Goal: Information Seeking & Learning: Understand process/instructions

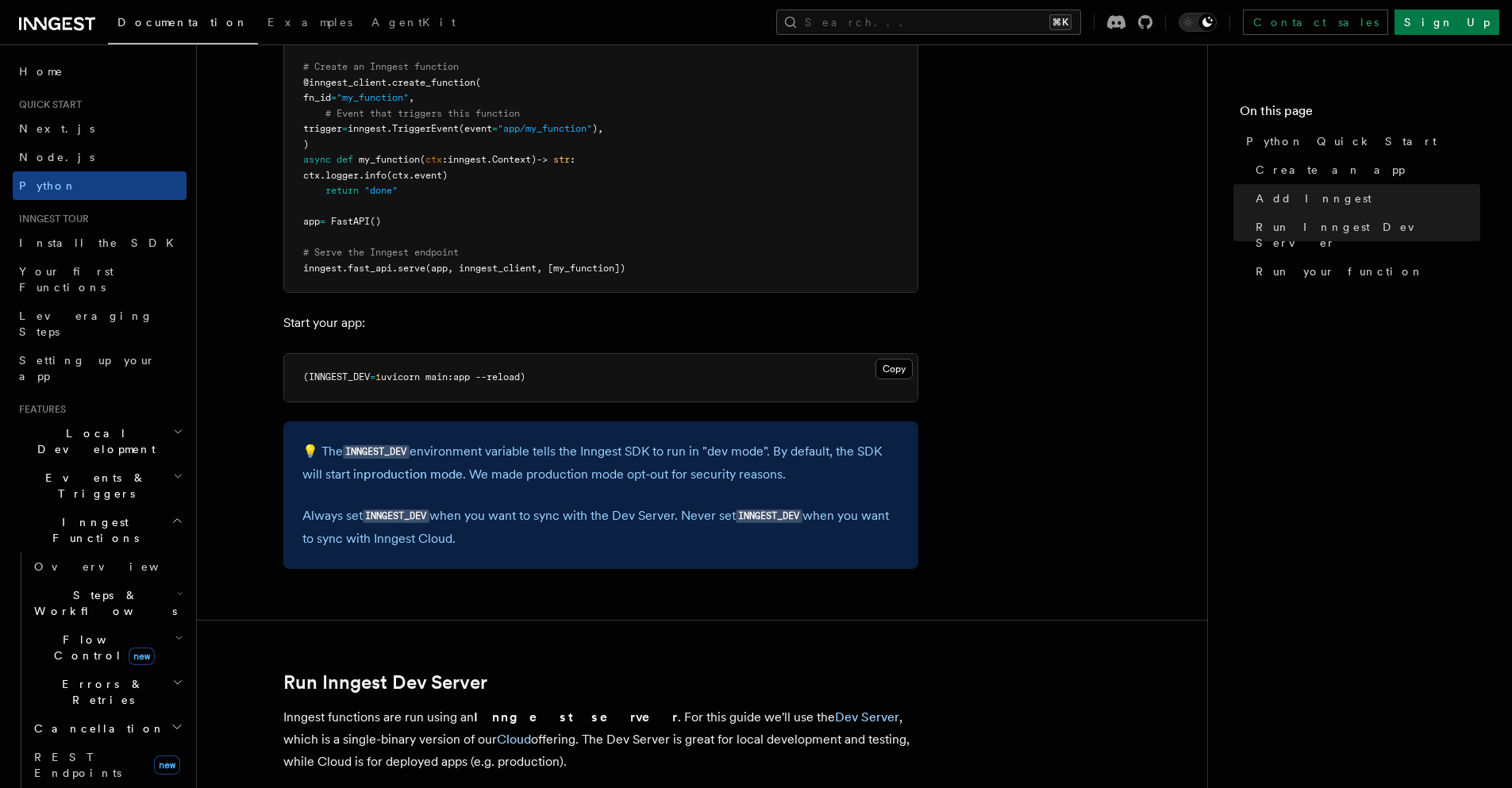
scroll to position [1342, 0]
click at [142, 553] on link "Overview" at bounding box center [107, 567] width 158 height 29
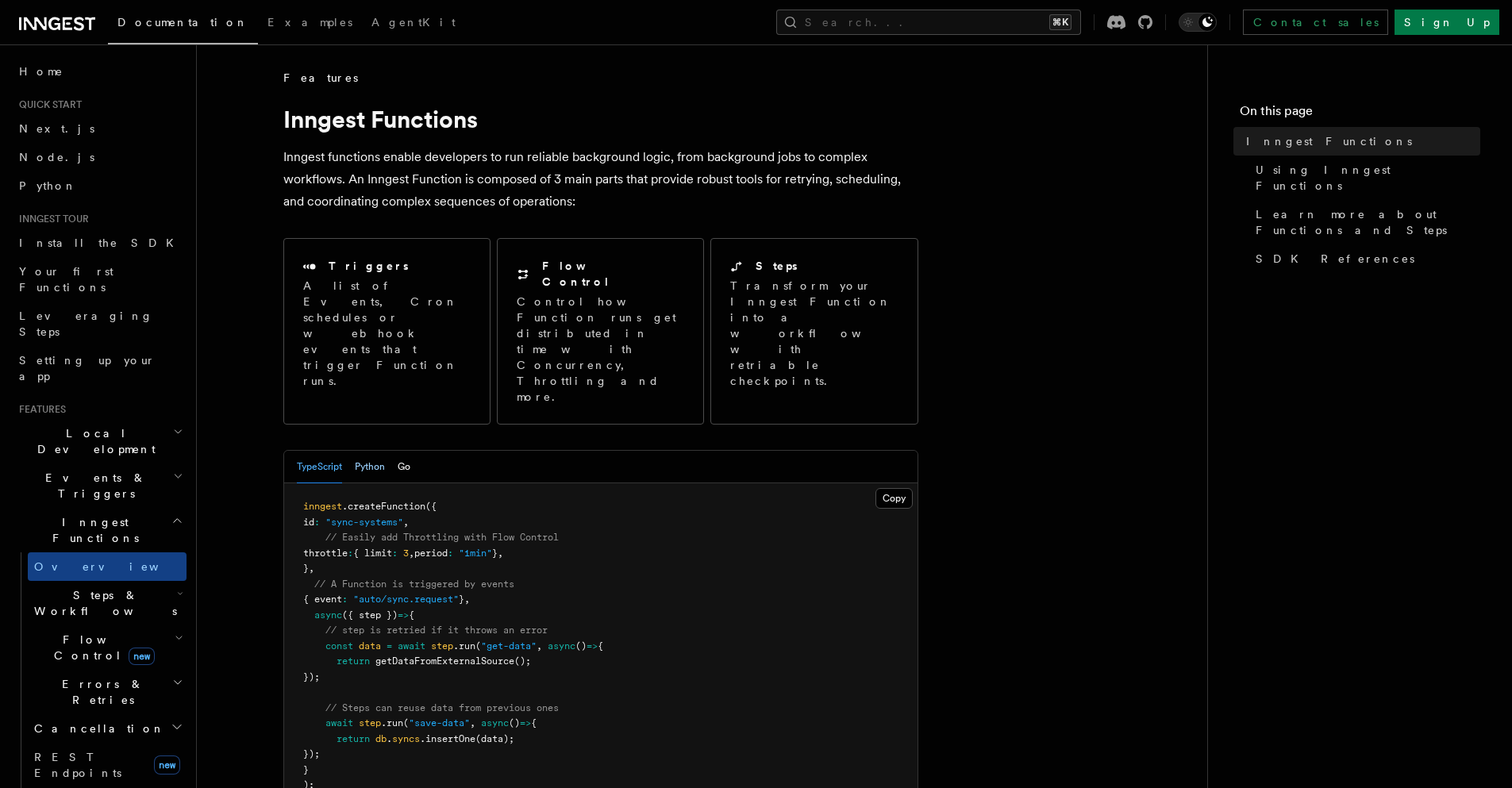
click at [364, 451] on button "Python" at bounding box center [370, 466] width 31 height 32
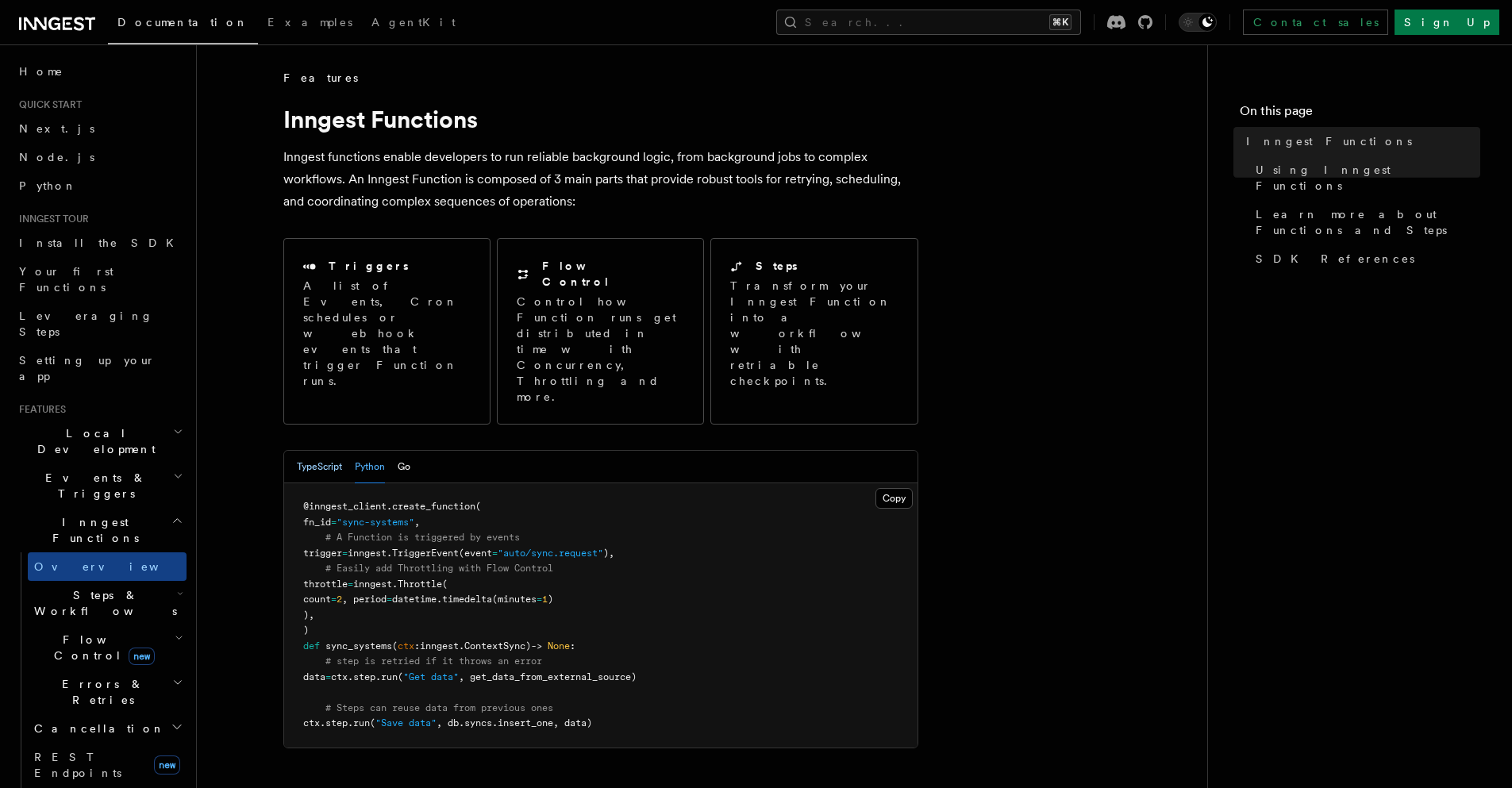
click at [330, 451] on button "TypeScript" at bounding box center [319, 466] width 45 height 32
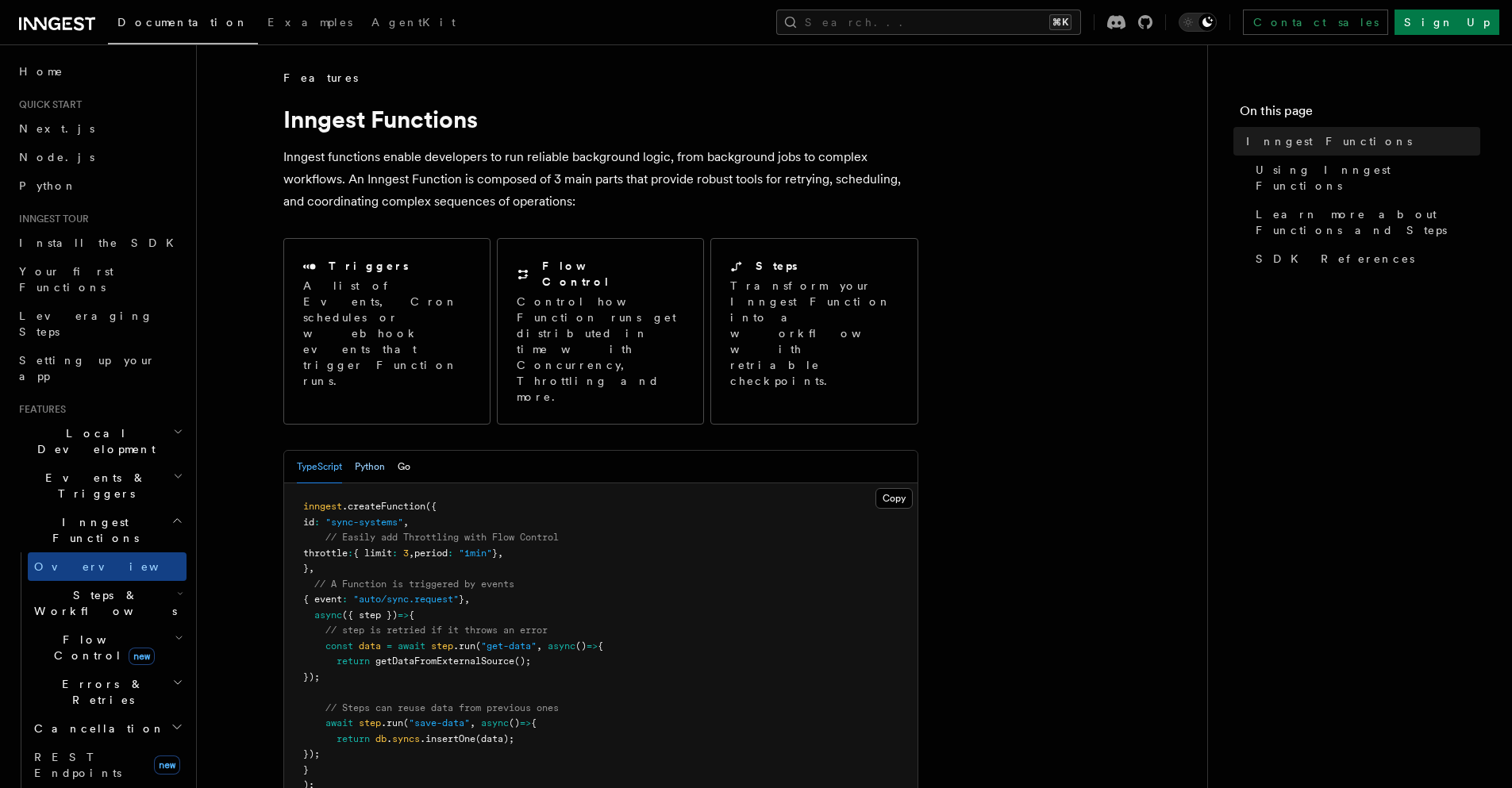
click at [368, 451] on button "Python" at bounding box center [370, 466] width 31 height 32
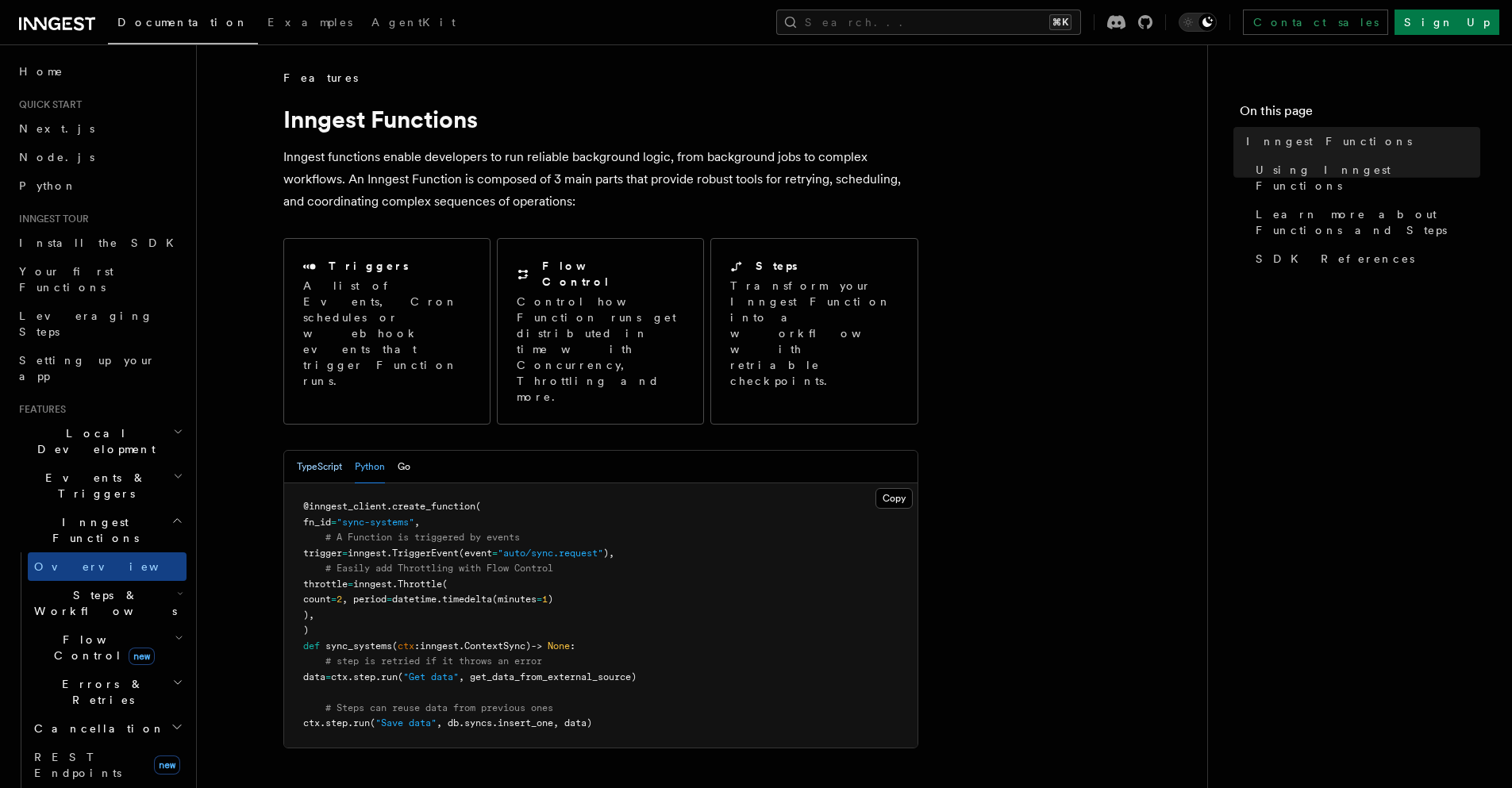
click at [324, 451] on button "TypeScript" at bounding box center [319, 466] width 45 height 32
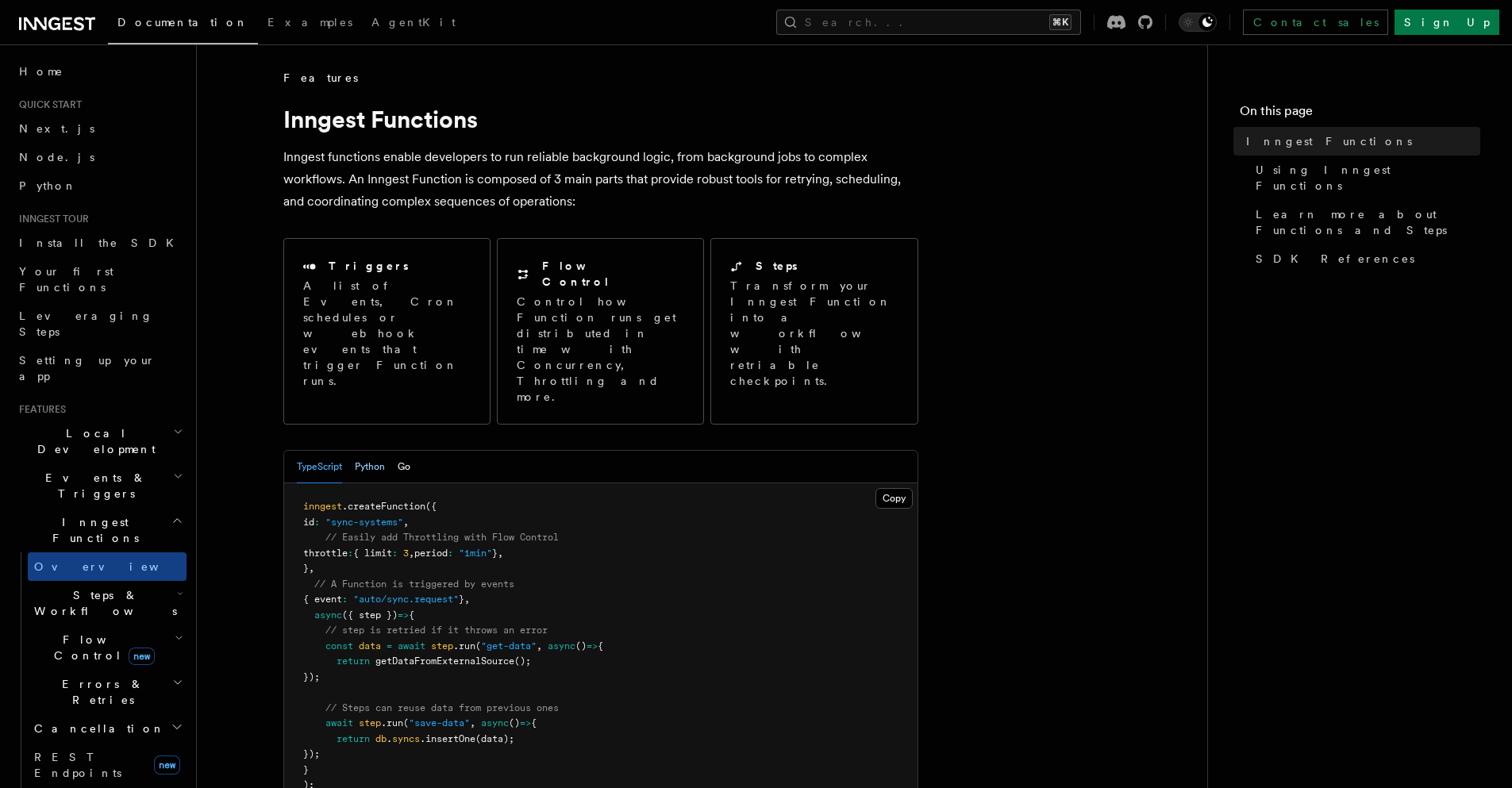
click at [378, 451] on button "Python" at bounding box center [370, 466] width 31 height 32
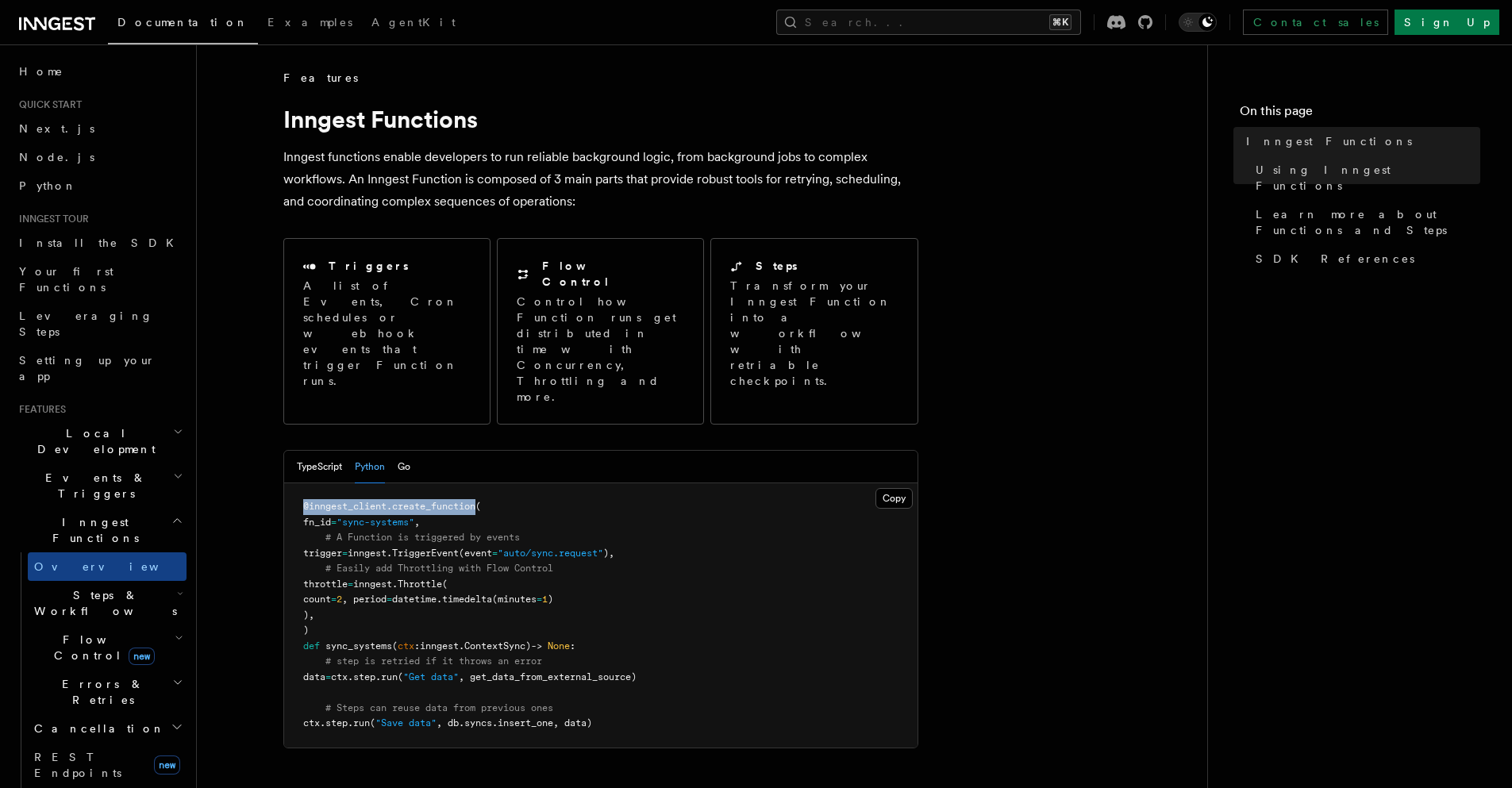
drag, startPoint x: 478, startPoint y: 446, endPoint x: 302, endPoint y: 451, distance: 176.1
click at [302, 484] on pre "@inngest_client . create_function ( fn_id = "sync-systems" , # A Function is tr…" at bounding box center [601, 616] width 634 height 264
copy span "@inngest_client . create_function"
click at [91, 587] on span "Steps & Workflows" at bounding box center [102, 603] width 149 height 31
click at [114, 625] on link "Overview" at bounding box center [115, 639] width 144 height 29
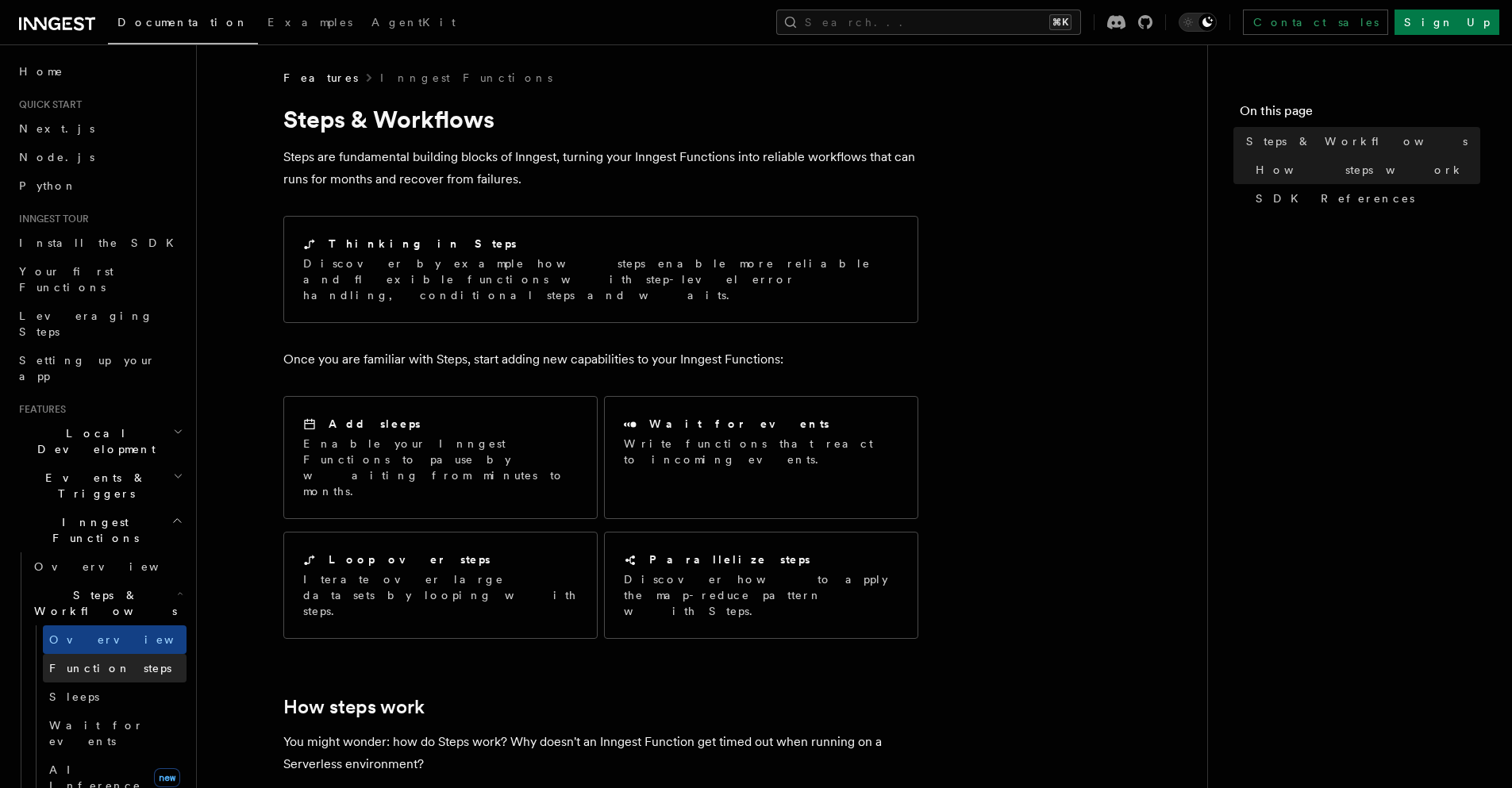
click at [134, 654] on link "Function steps" at bounding box center [115, 668] width 144 height 29
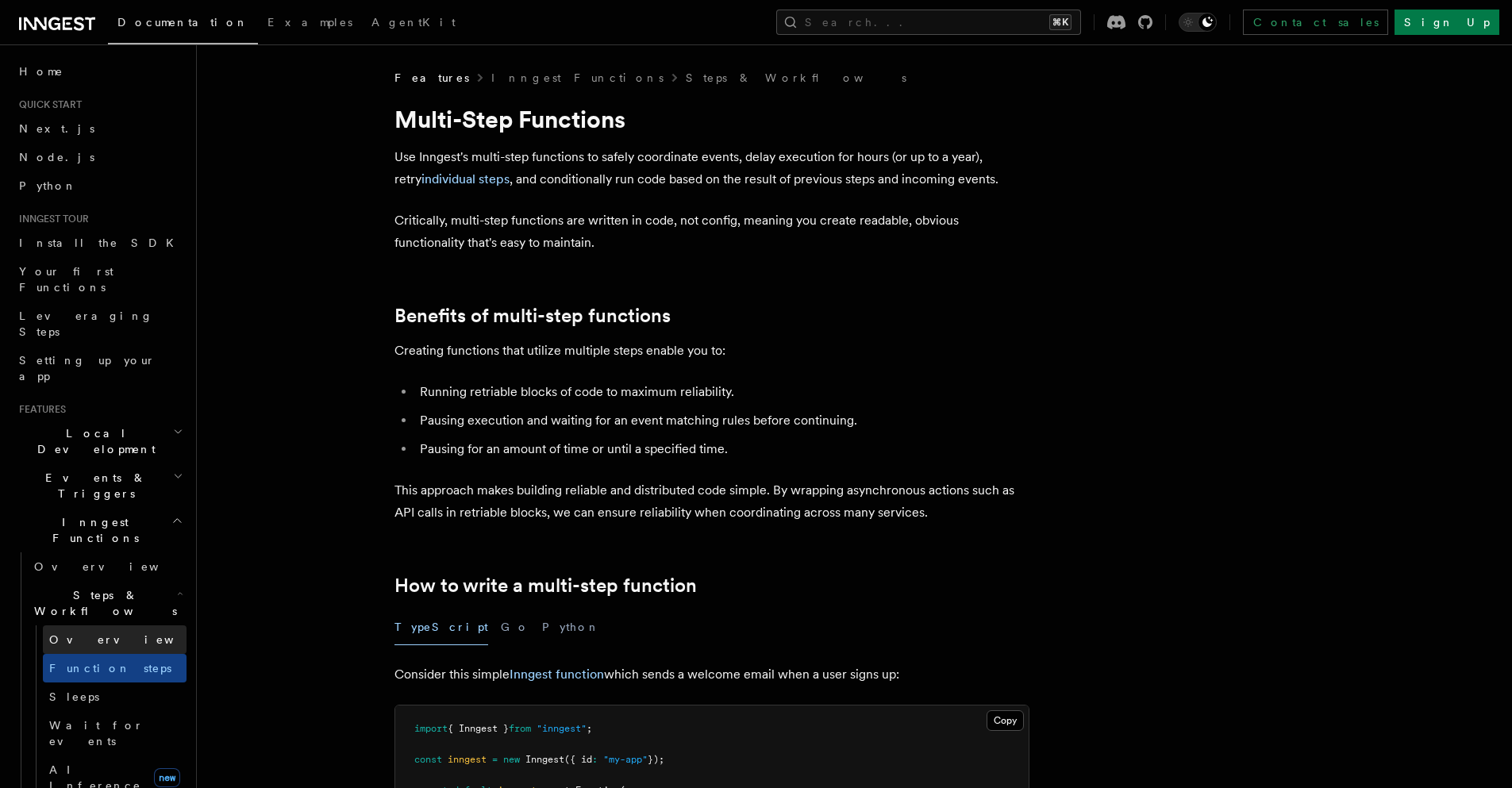
click at [134, 625] on link "Overview" at bounding box center [115, 639] width 144 height 29
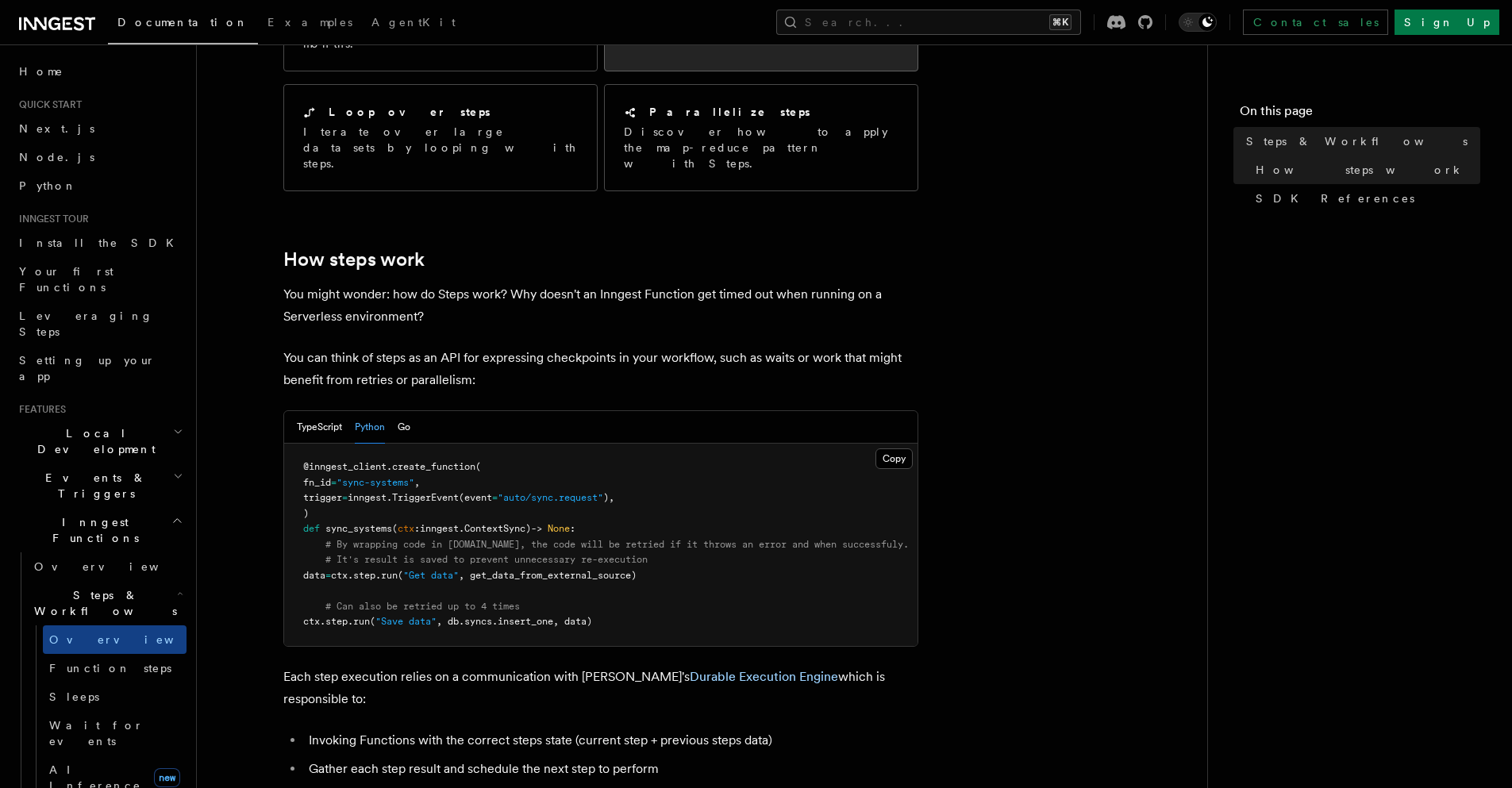
scroll to position [534, 0]
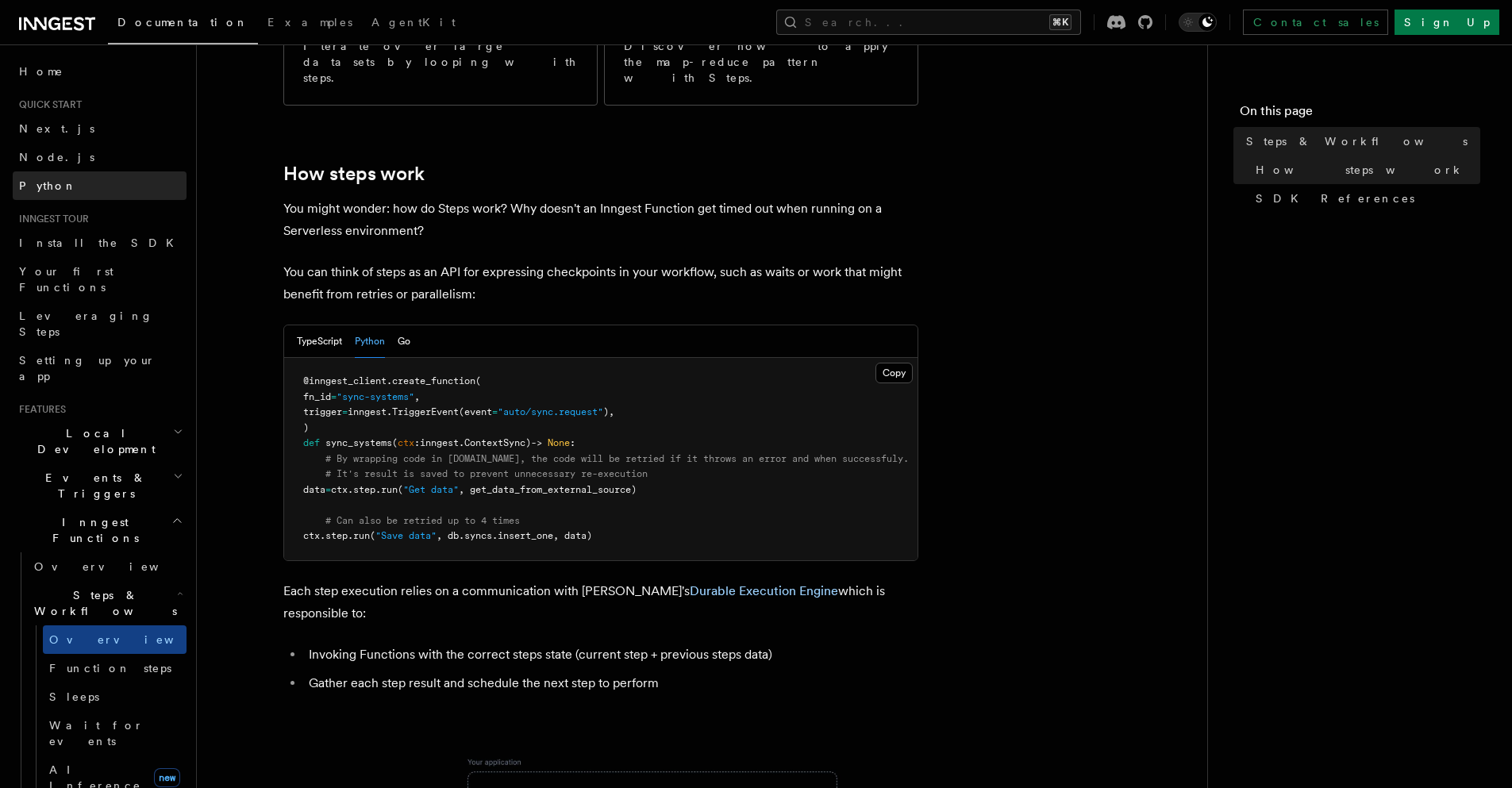
click at [72, 187] on link "Python" at bounding box center [99, 186] width 174 height 29
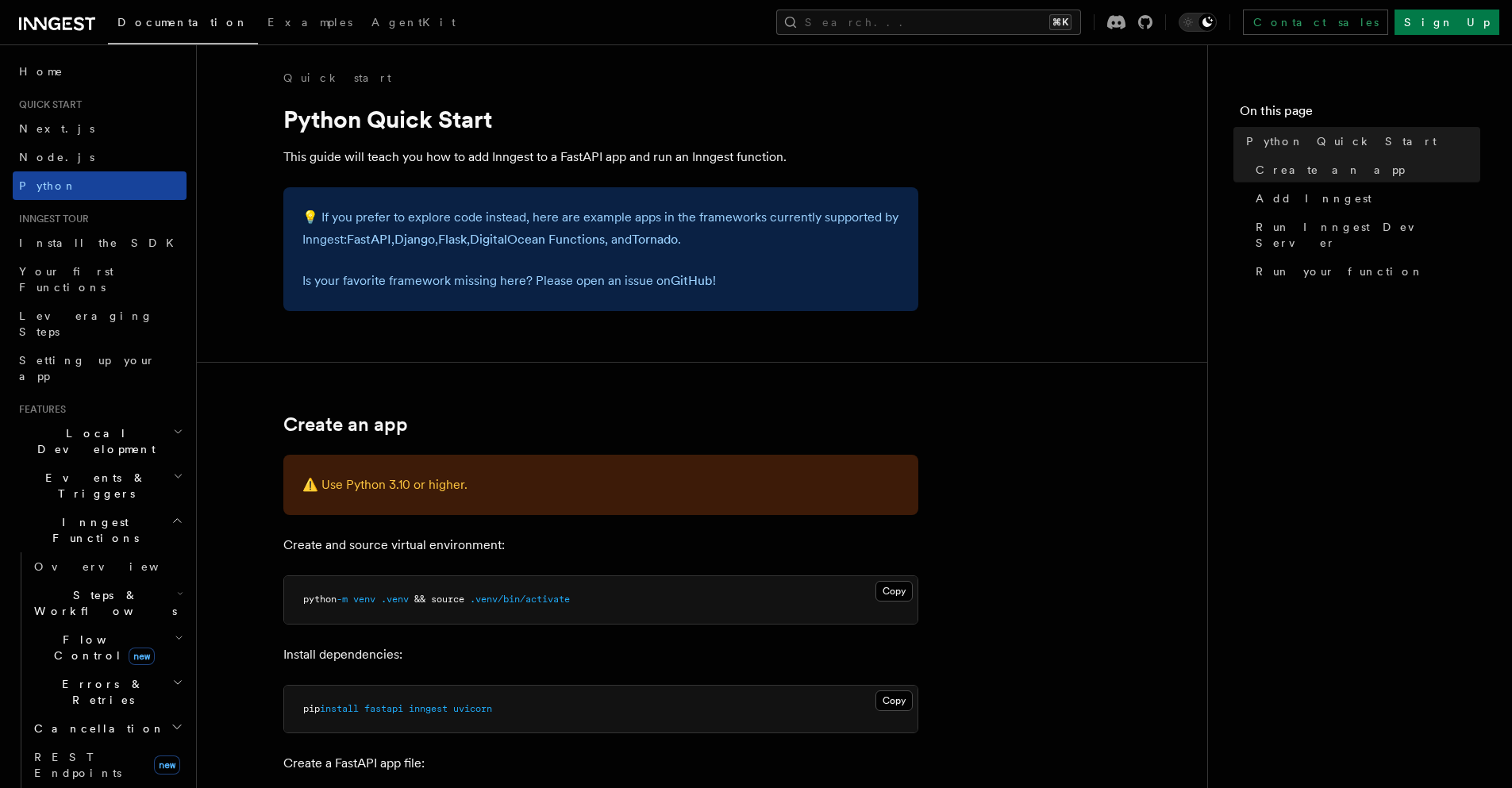
click at [62, 184] on link "Python" at bounding box center [99, 186] width 174 height 29
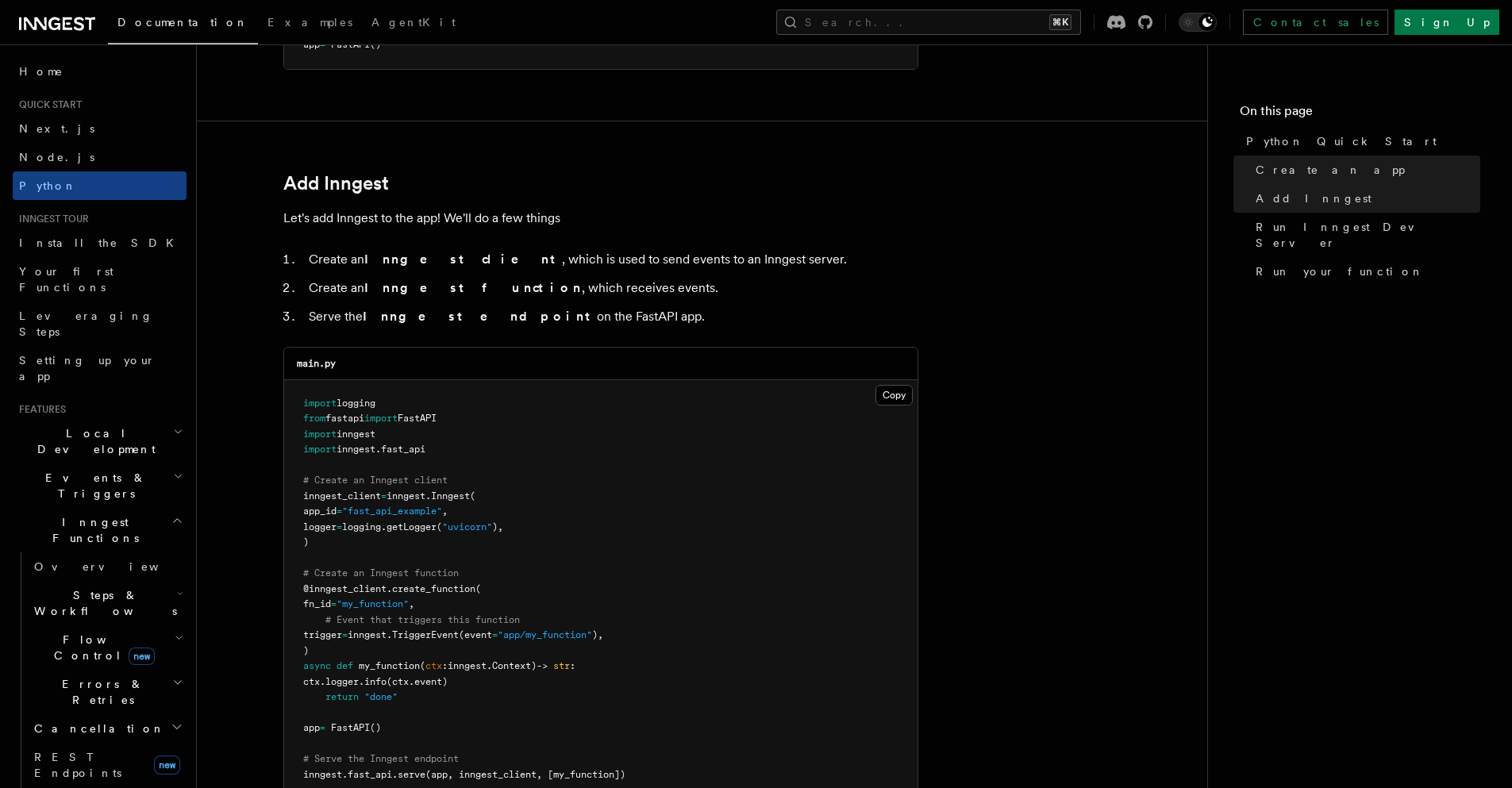
scroll to position [845, 0]
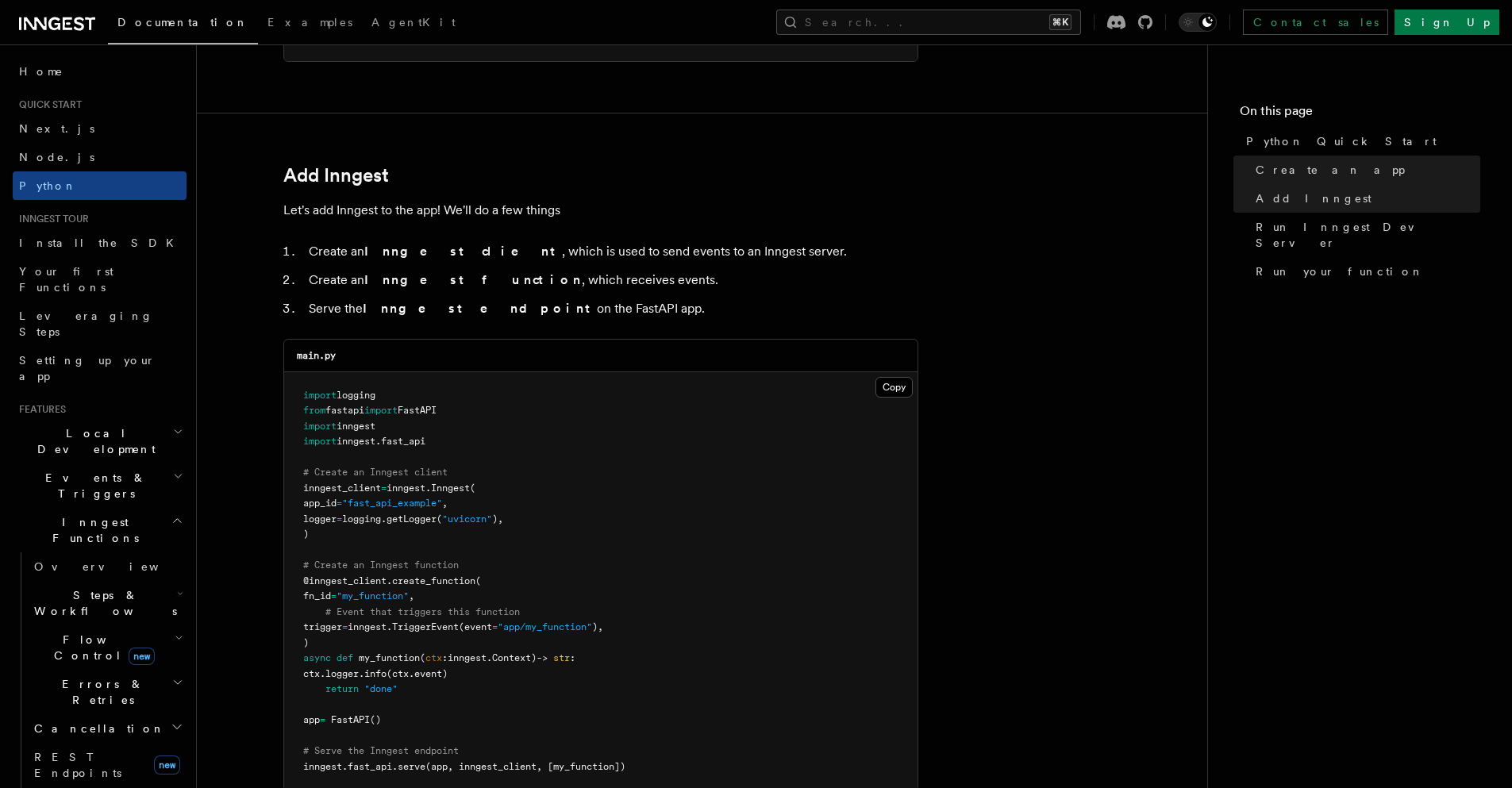
click at [759, 183] on h2 "Add Inngest" at bounding box center [601, 175] width 635 height 22
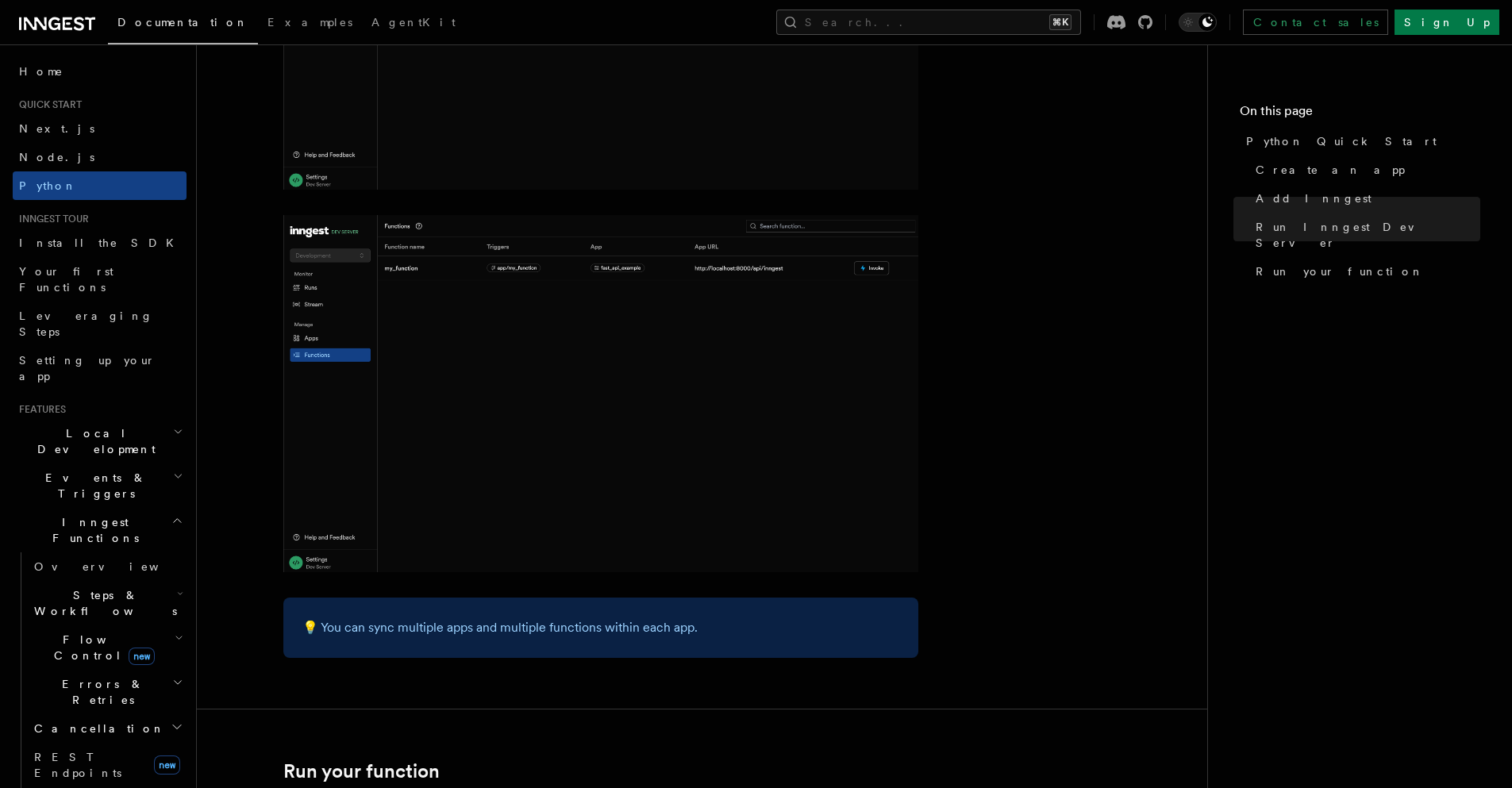
scroll to position [2508, 0]
